Goal: Navigation & Orientation: Find specific page/section

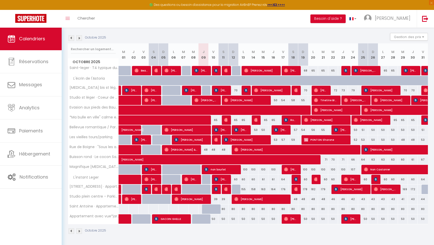
scroll to position [49, 0]
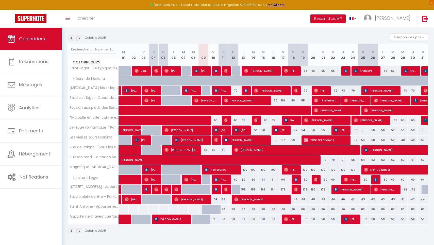
click at [79, 39] on img at bounding box center [79, 39] width 6 height 6
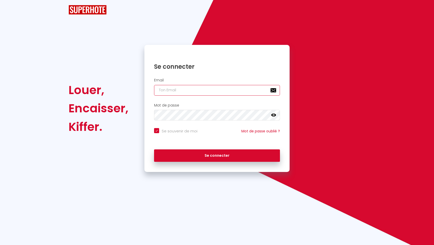
checkbox input "true"
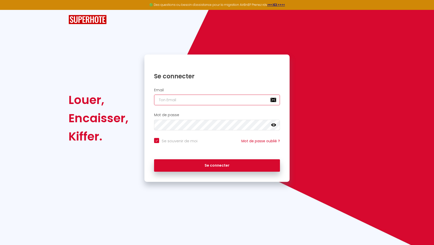
type input "[EMAIL_ADDRESS][DOMAIN_NAME]"
click at [217, 165] on button "Se connecter" at bounding box center [217, 165] width 126 height 13
checkbox input "true"
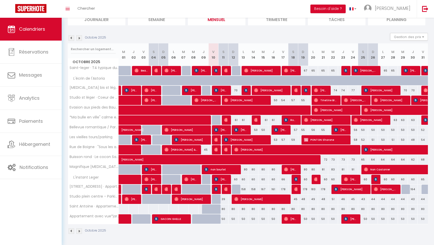
scroll to position [40, 0]
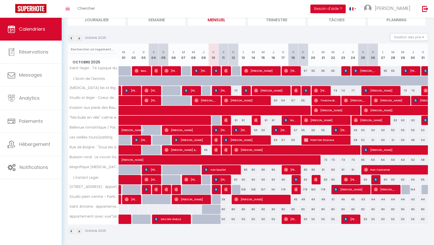
click at [78, 40] on img at bounding box center [79, 39] width 6 height 6
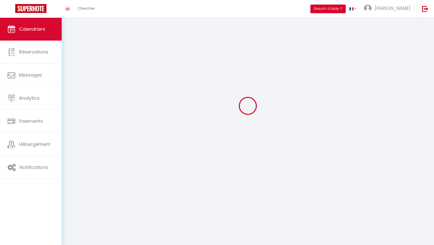
scroll to position [18, 0]
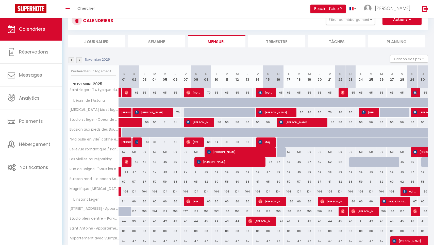
click at [81, 60] on img at bounding box center [79, 60] width 6 height 6
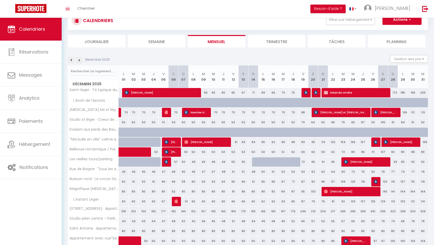
click at [80, 61] on img at bounding box center [79, 60] width 6 height 6
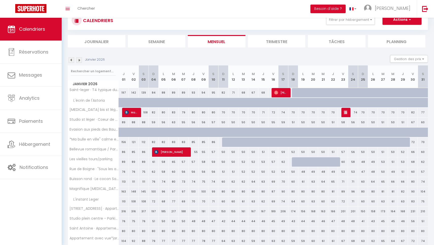
click at [71, 61] on img at bounding box center [72, 60] width 6 height 6
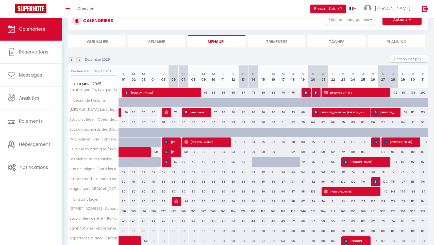
click at [71, 61] on img at bounding box center [72, 60] width 6 height 6
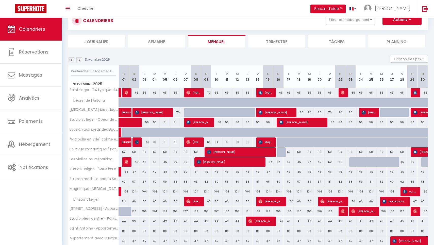
click at [71, 61] on img at bounding box center [72, 60] width 6 height 6
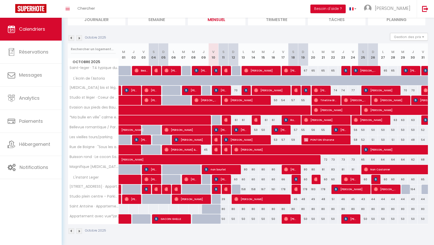
scroll to position [40, 0]
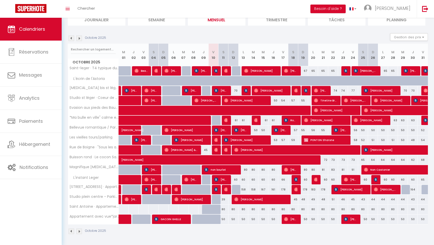
click at [78, 36] on img at bounding box center [79, 39] width 6 height 6
